Goal: Information Seeking & Learning: Check status

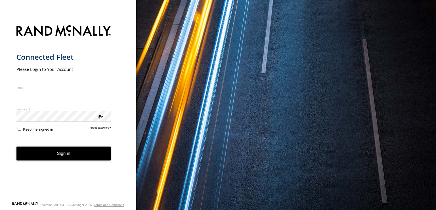
type input "**********"
click at [61, 162] on form "**********" at bounding box center [68, 111] width 104 height 179
click at [66, 154] on button "Sign in" at bounding box center [63, 153] width 95 height 14
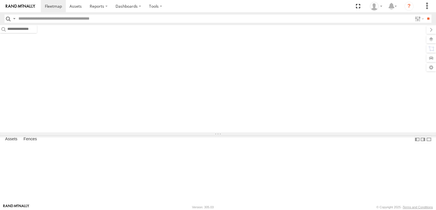
click at [32, 18] on input "text" at bounding box center [214, 18] width 396 height 8
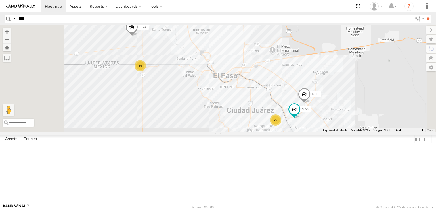
type input "****"
click at [425, 14] on input "**" at bounding box center [428, 18] width 7 height 8
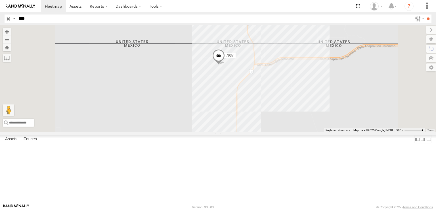
drag, startPoint x: 198, startPoint y: 102, endPoint x: 201, endPoint y: 98, distance: 4.9
click at [199, 98] on div "7937" at bounding box center [218, 78] width 436 height 107
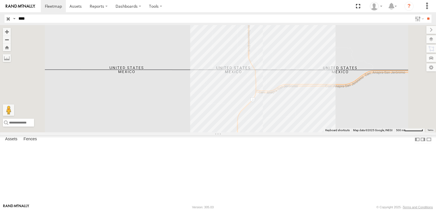
click at [411, 132] on div "7937" at bounding box center [218, 78] width 436 height 107
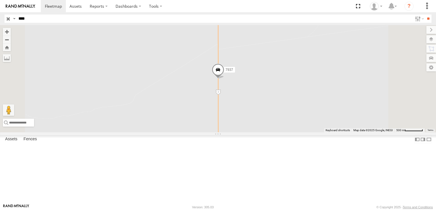
click at [203, 132] on div "7937" at bounding box center [218, 78] width 436 height 107
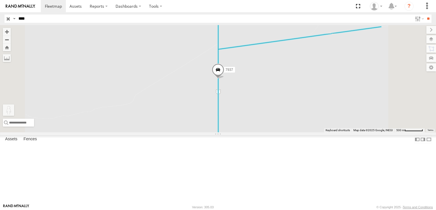
drag, startPoint x: 147, startPoint y: 181, endPoint x: 278, endPoint y: 53, distance: 182.9
click at [278, 53] on div "7937 To activate drag with keyboard, press Alt + Enter. Once in keyboard drag s…" at bounding box center [218, 78] width 436 height 107
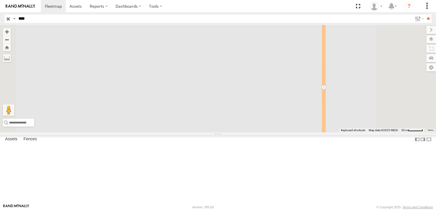
drag, startPoint x: 259, startPoint y: 101, endPoint x: 228, endPoint y: 210, distance: 113.4
click at [228, 209] on html at bounding box center [218, 105] width 436 height 210
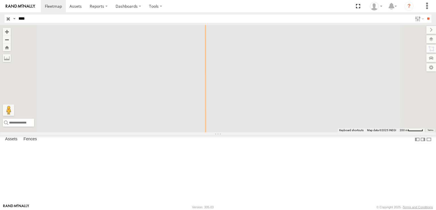
drag, startPoint x: 243, startPoint y: 108, endPoint x: 239, endPoint y: 197, distance: 89.0
click at [239, 132] on div "7937 No data available." at bounding box center [218, 78] width 436 height 107
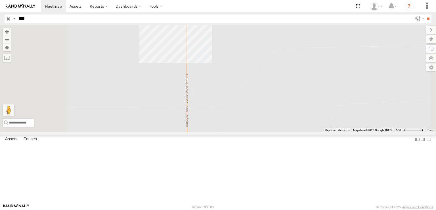
drag, startPoint x: 231, startPoint y: 96, endPoint x: 227, endPoint y: 185, distance: 89.0
click at [227, 132] on div "7937 No data available." at bounding box center [218, 78] width 436 height 107
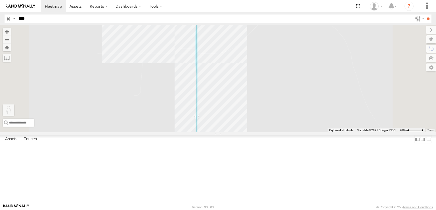
drag, startPoint x: 147, startPoint y: 182, endPoint x: 248, endPoint y: 30, distance: 182.5
click at [248, 30] on div "7937 To activate drag with keyboard, press Alt + Enter. Once in keyboard drag s…" at bounding box center [218, 78] width 436 height 107
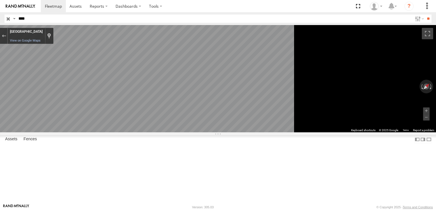
click at [0, 0] on div "FOXCONN" at bounding box center [0, 0] width 0 height 0
click at [9, 18] on input "button" at bounding box center [8, 18] width 7 height 8
click at [0, 0] on div "410" at bounding box center [0, 0] width 0 height 0
click at [0, 0] on div "3509 FOXCONN Boulevard Manuel Talamás Camandari Parque Industrial Intermex 3 31…" at bounding box center [0, 0] width 0 height 0
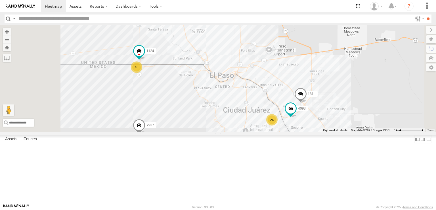
click at [33, 17] on input "text" at bounding box center [214, 18] width 396 height 8
type input "***"
click at [425, 14] on input "**" at bounding box center [428, 18] width 7 height 8
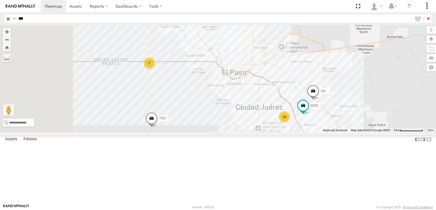
drag, startPoint x: 210, startPoint y: 110, endPoint x: 231, endPoint y: 114, distance: 21.3
click at [232, 114] on div "7 181 23 3485186707B8 4093 7937 3509 8689" at bounding box center [218, 78] width 436 height 107
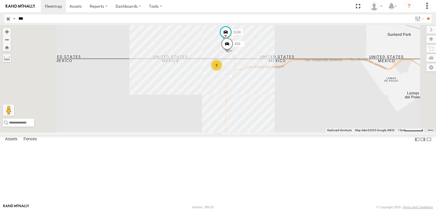
drag, startPoint x: 281, startPoint y: 122, endPoint x: 283, endPoint y: 140, distance: 18.3
click at [283, 132] on div "181 3485186707B8 4093 7937 3509 8689 5 1124 410" at bounding box center [218, 78] width 436 height 107
